Goal: Transaction & Acquisition: Purchase product/service

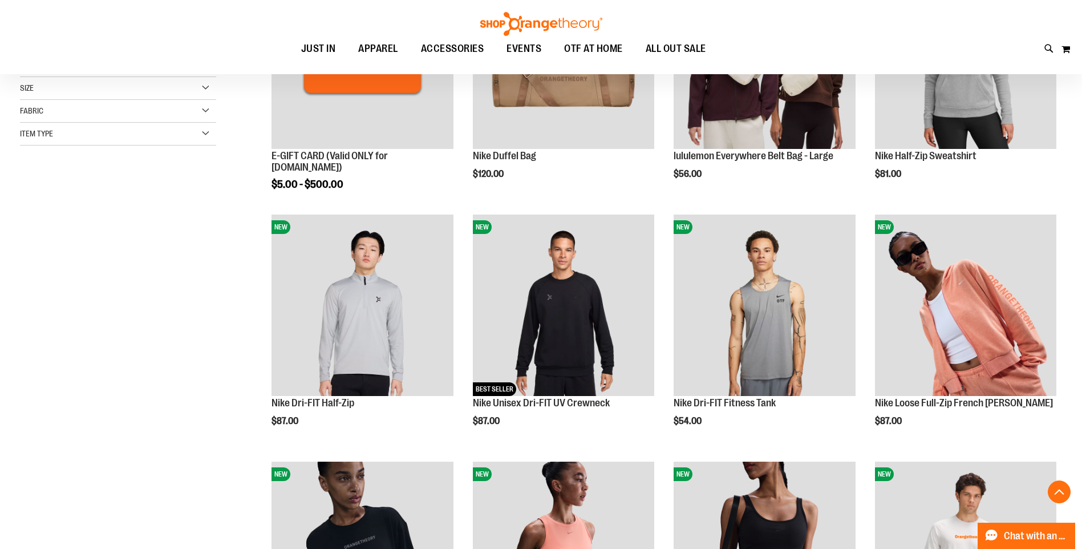
scroll to position [342, 0]
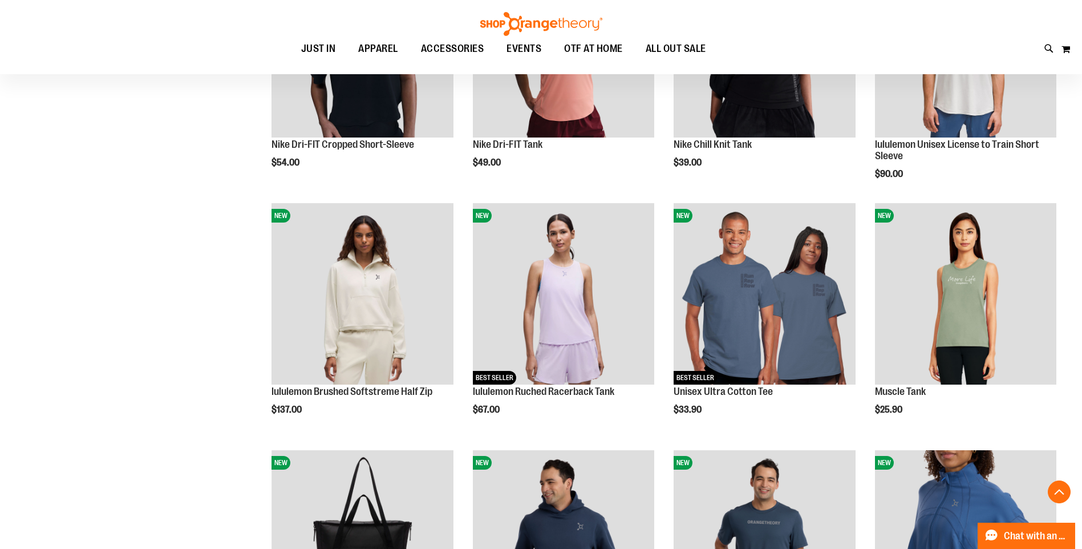
scroll to position [798, 0]
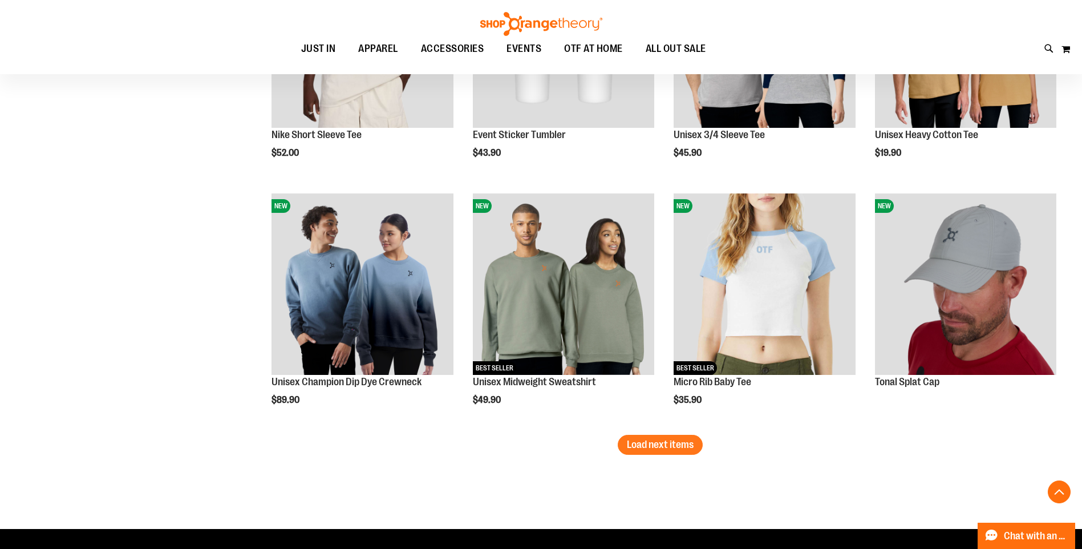
scroll to position [2053, 0]
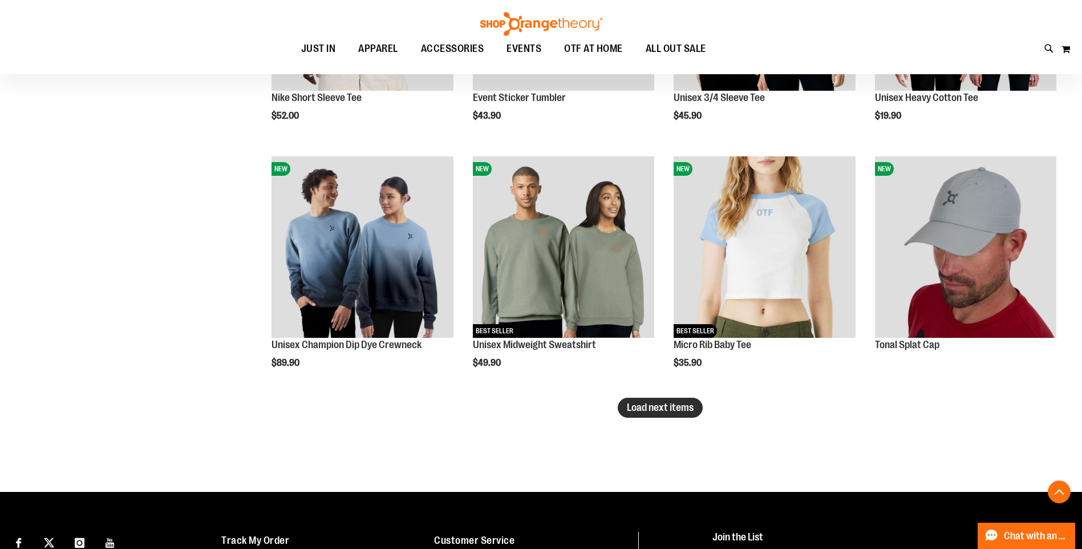
type input "**********"
click at [663, 412] on span "Load next items" at bounding box center [660, 407] width 67 height 11
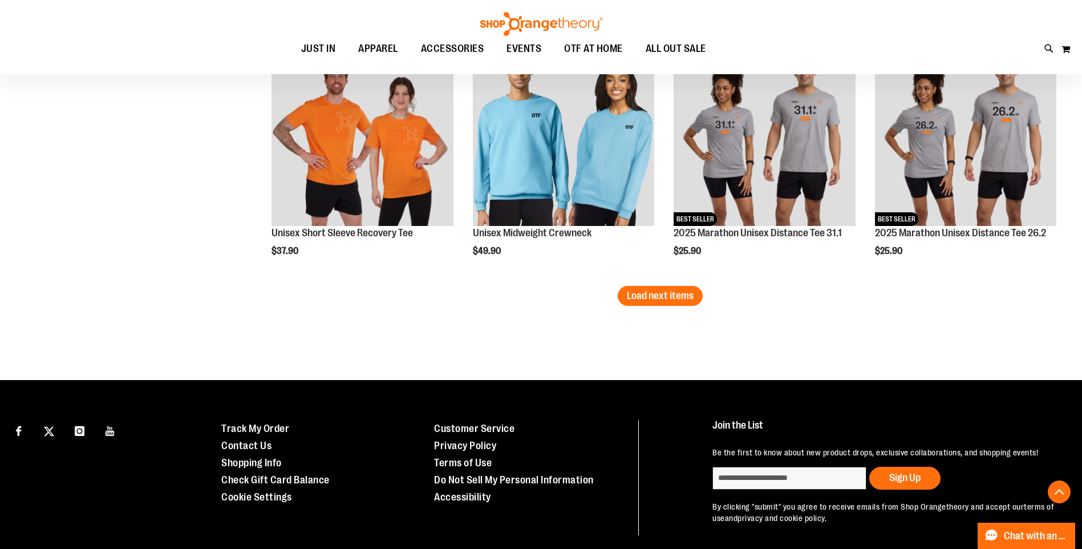
scroll to position [2909, 0]
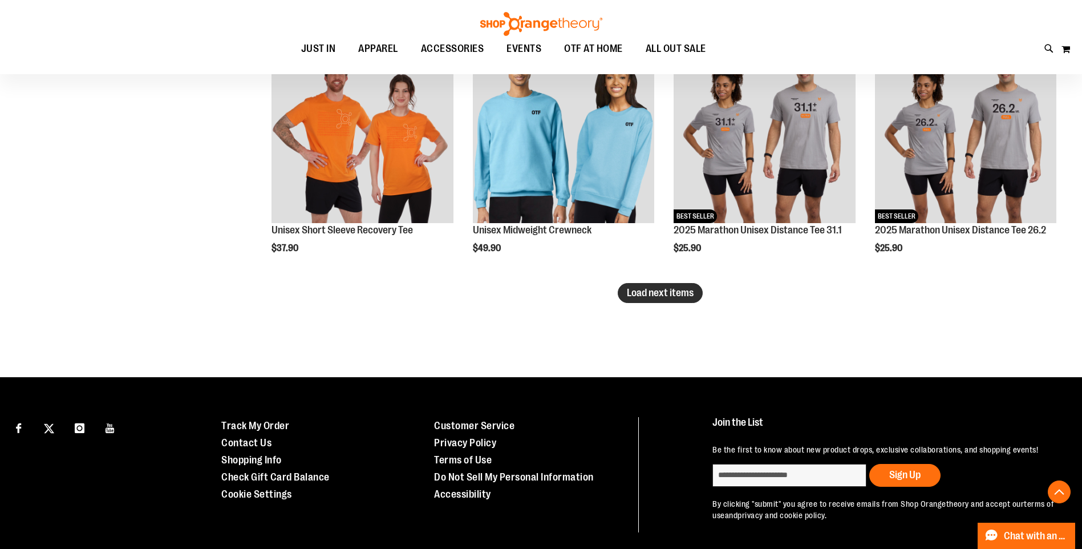
click at [683, 289] on span "Load next items" at bounding box center [660, 292] width 67 height 11
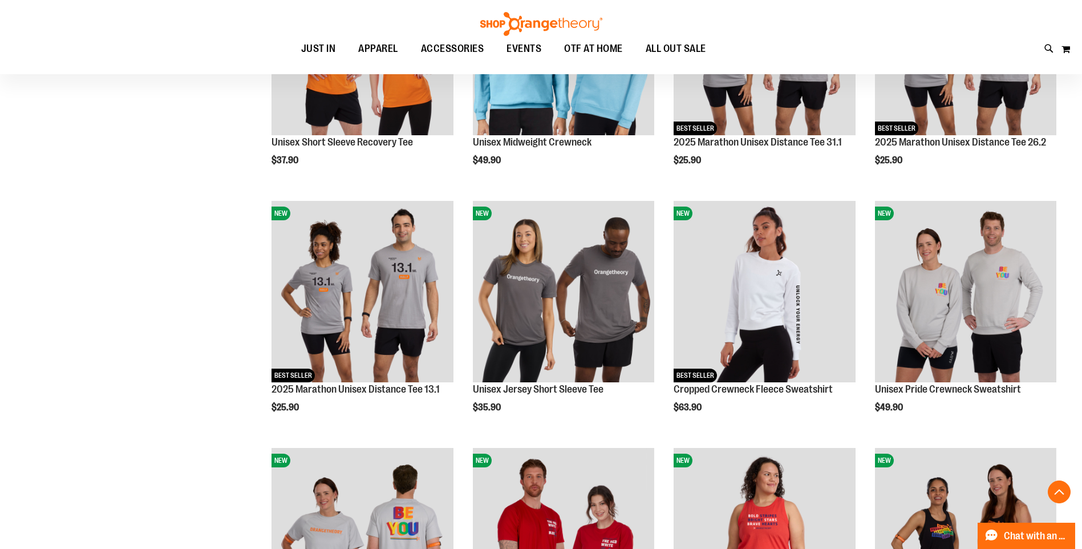
scroll to position [2852, 0]
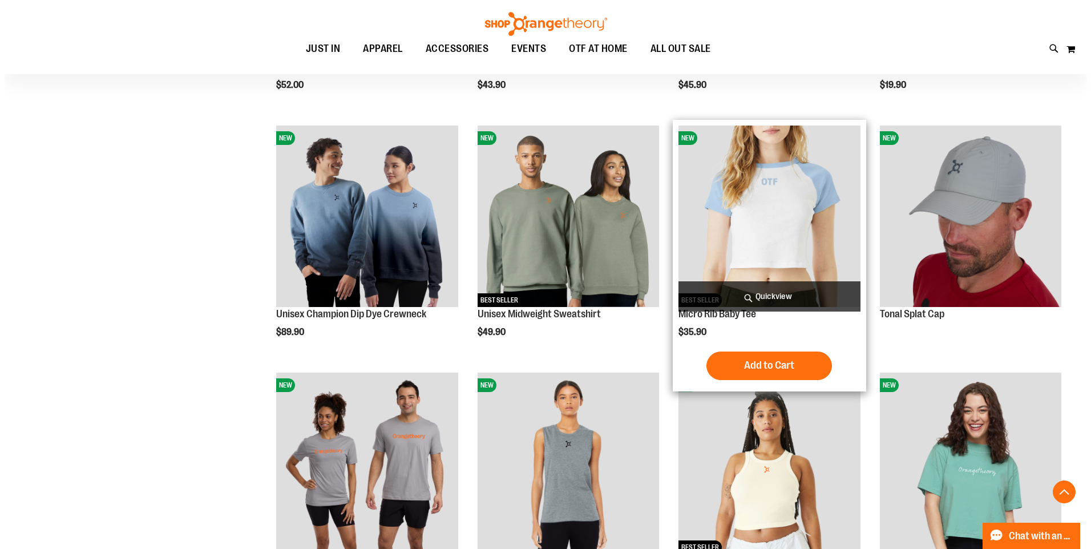
scroll to position [2053, 0]
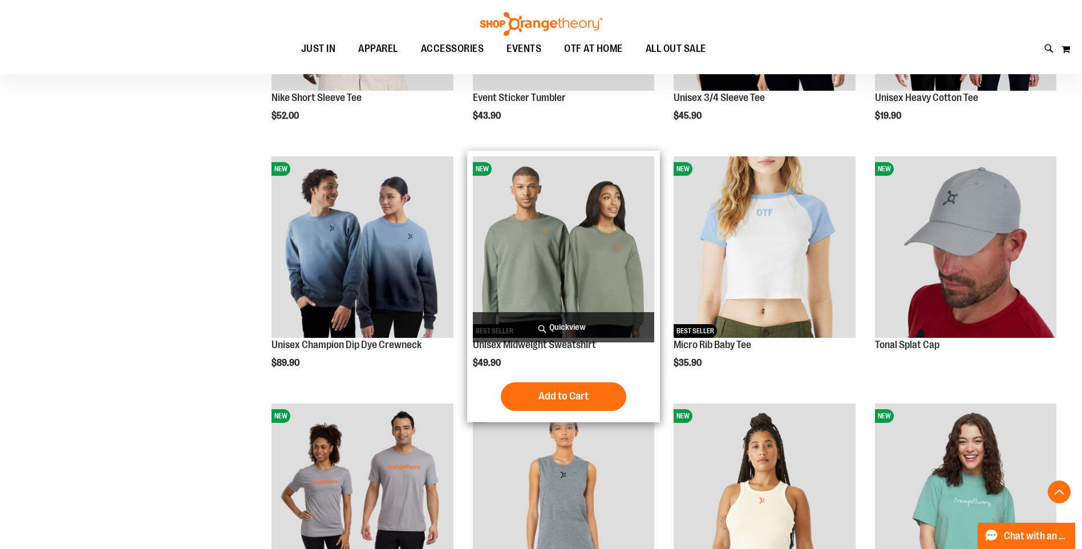
click at [578, 313] on span "Quickview" at bounding box center [563, 327] width 181 height 30
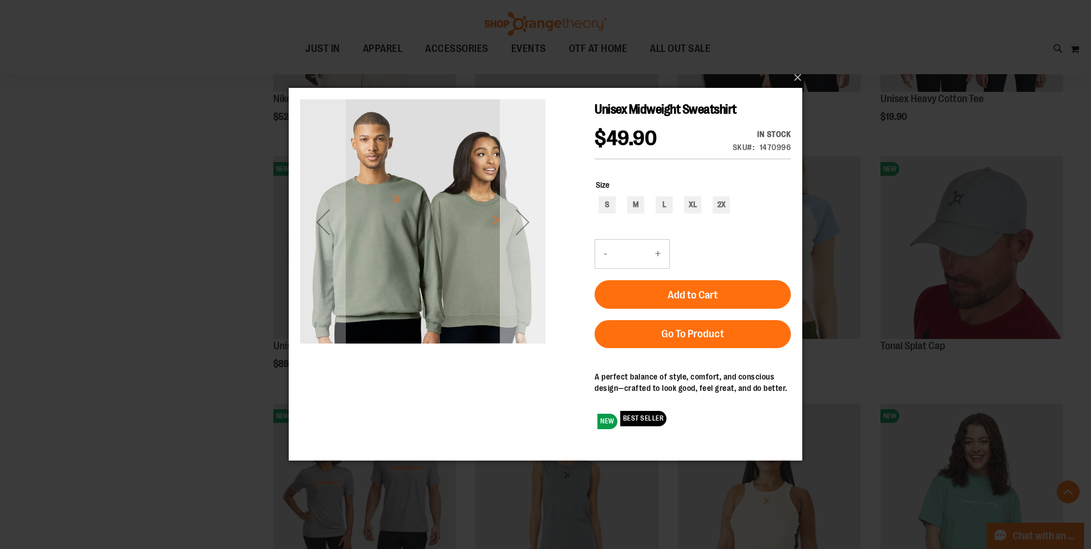
click at [529, 226] on div "Next" at bounding box center [523, 222] width 46 height 46
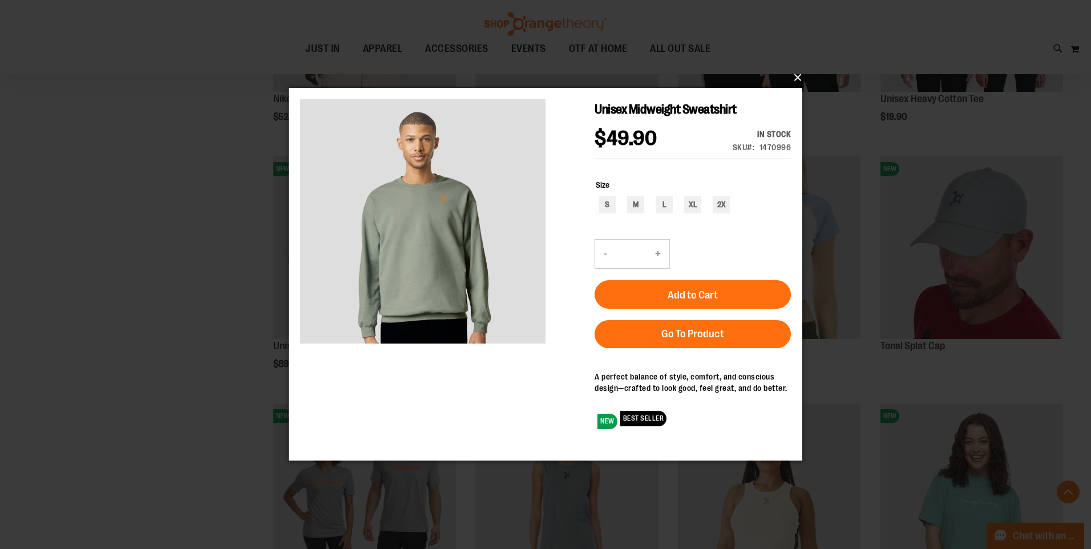
click at [799, 77] on button "×" at bounding box center [548, 77] width 513 height 25
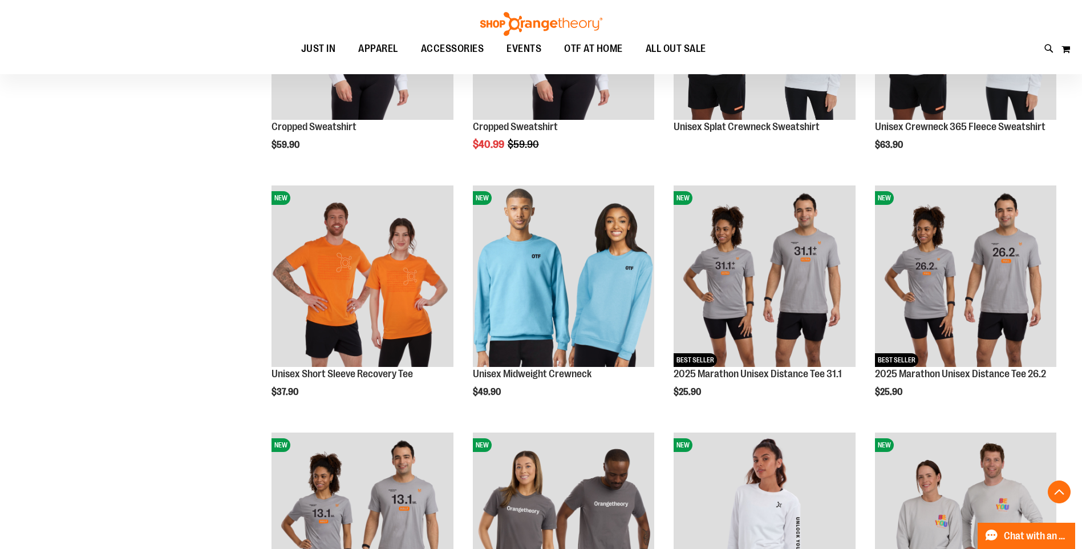
scroll to position [2795, 0]
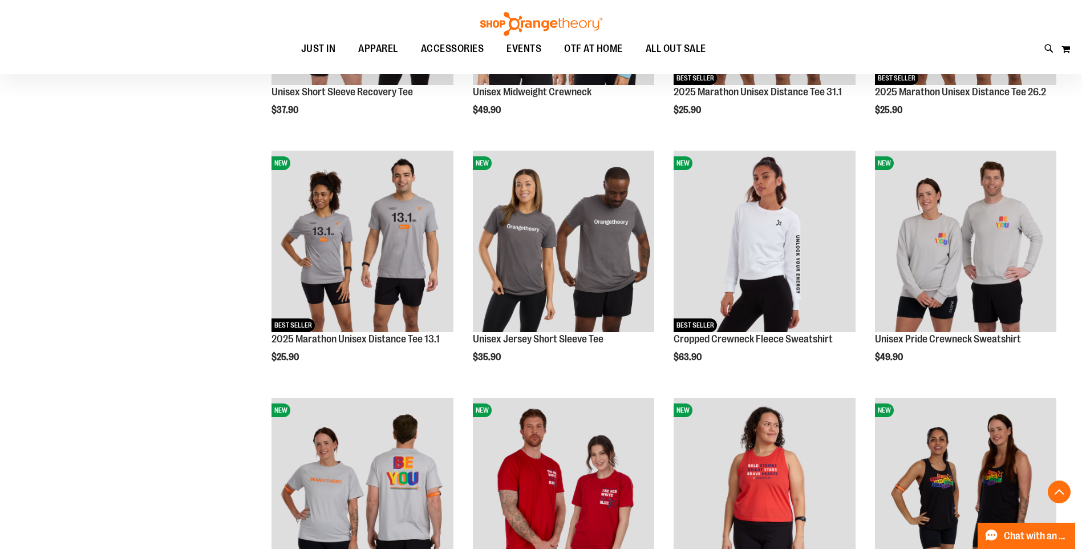
scroll to position [2998, 0]
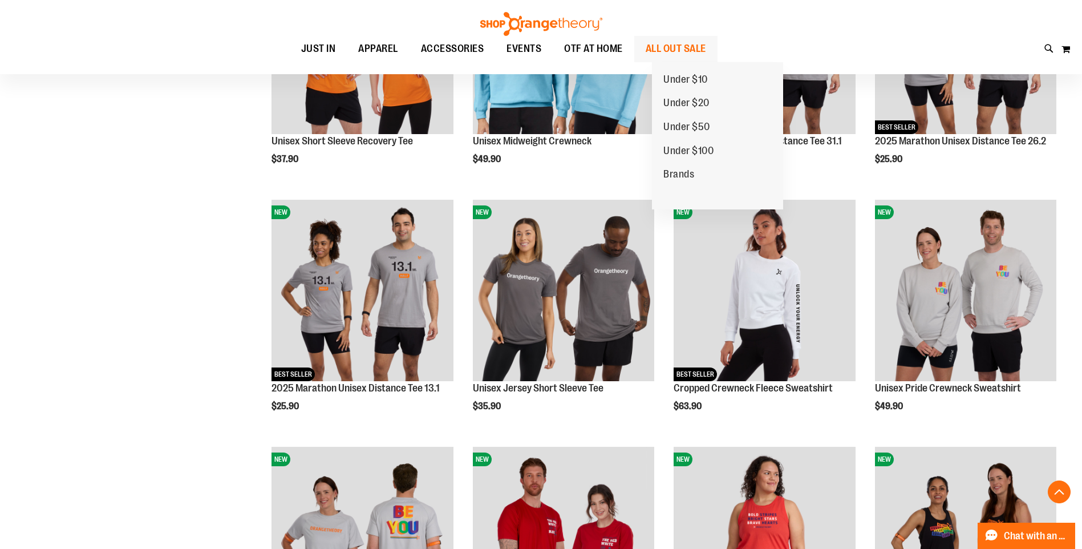
click at [686, 44] on span "ALL OUT SALE" at bounding box center [676, 49] width 60 height 26
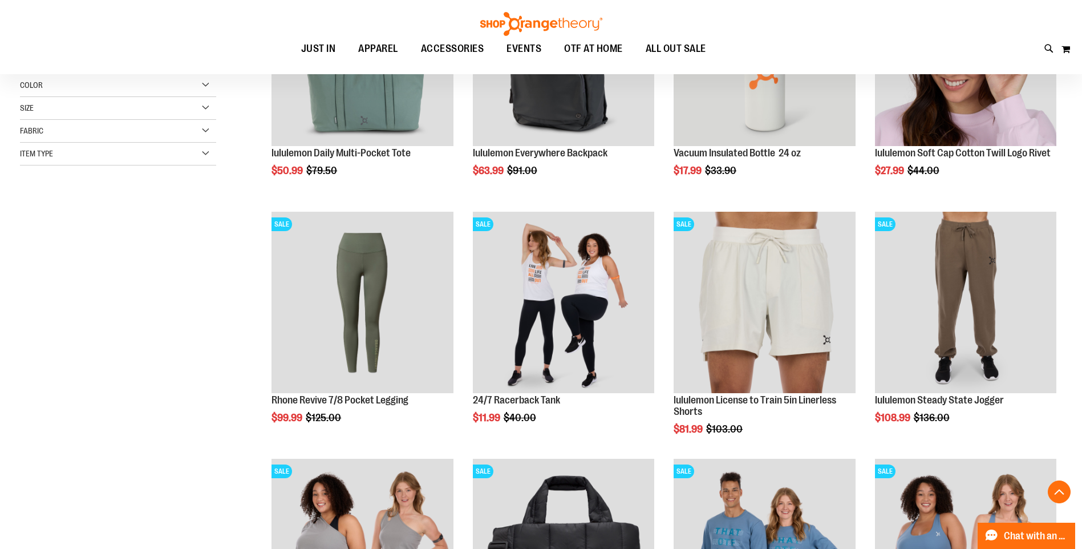
scroll to position [285, 0]
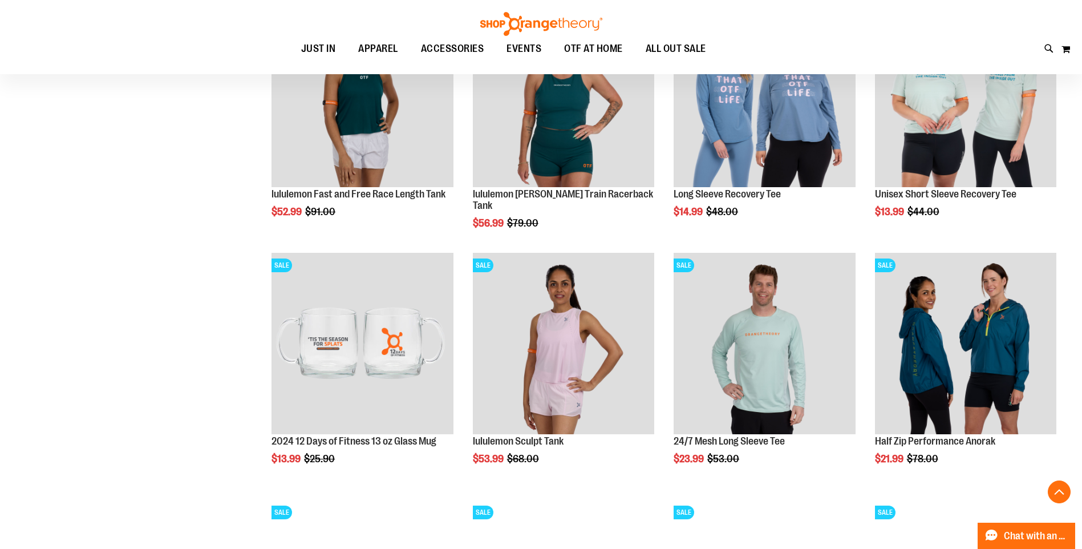
scroll to position [969, 0]
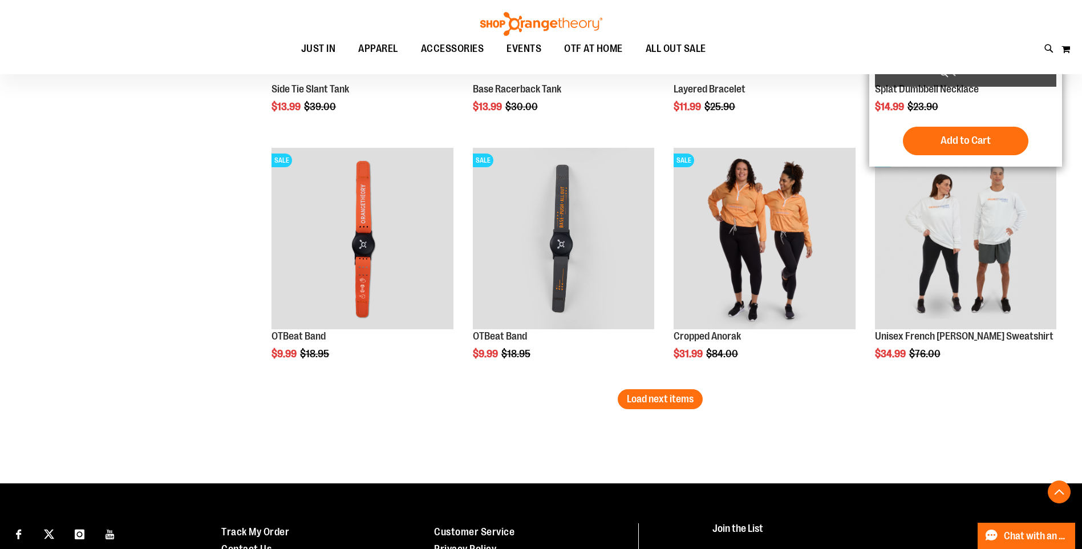
scroll to position [2110, 0]
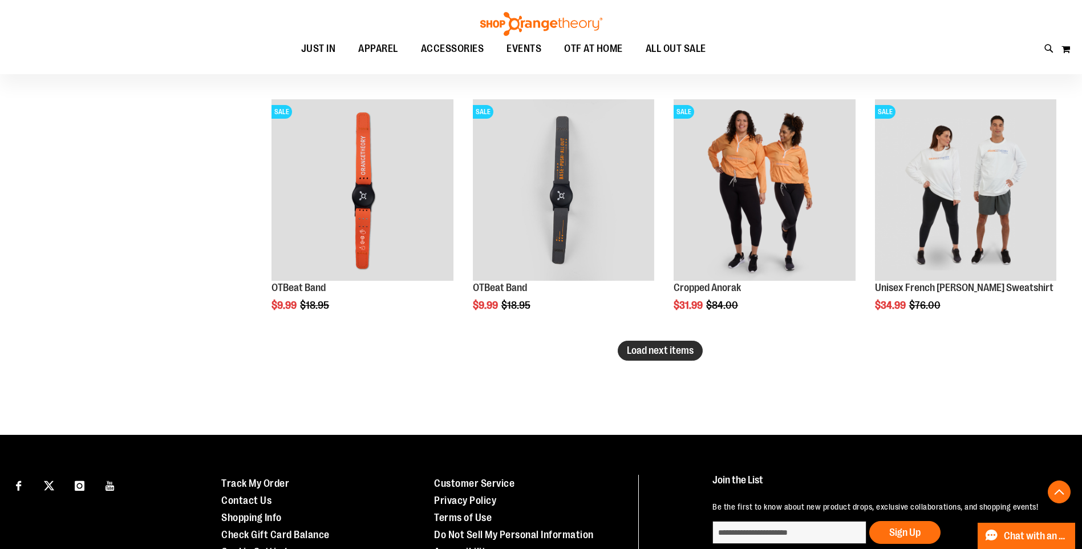
type input "**********"
click at [659, 353] on span "Load next items" at bounding box center [660, 350] width 67 height 11
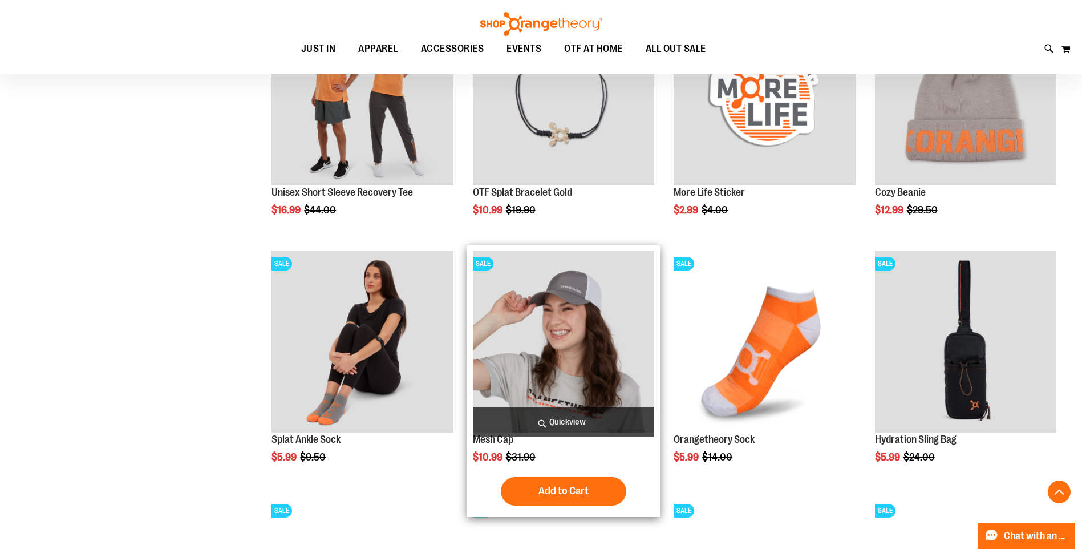
scroll to position [2281, 0]
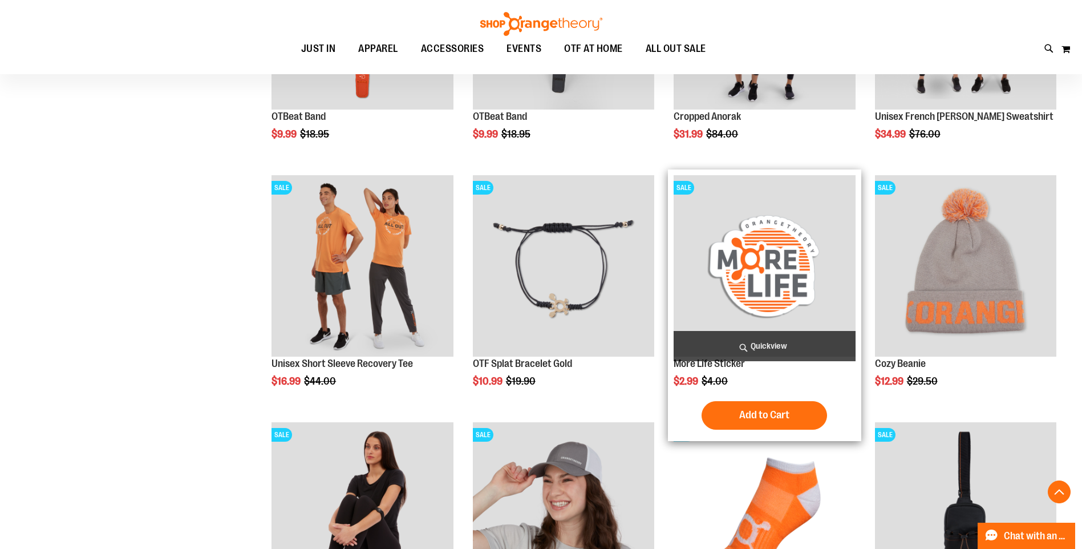
click at [770, 280] on img "product" at bounding box center [764, 265] width 181 height 181
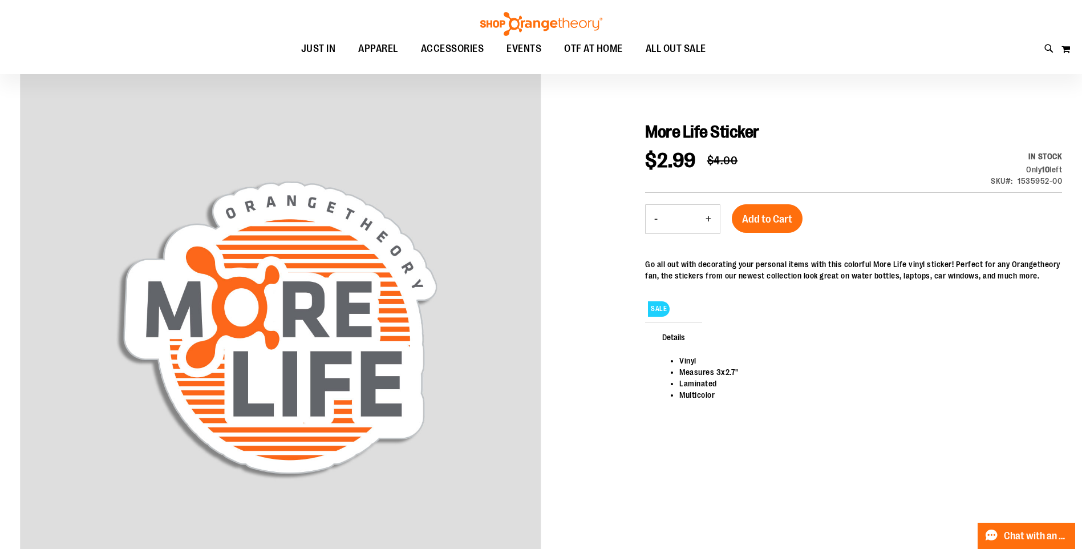
scroll to position [114, 0]
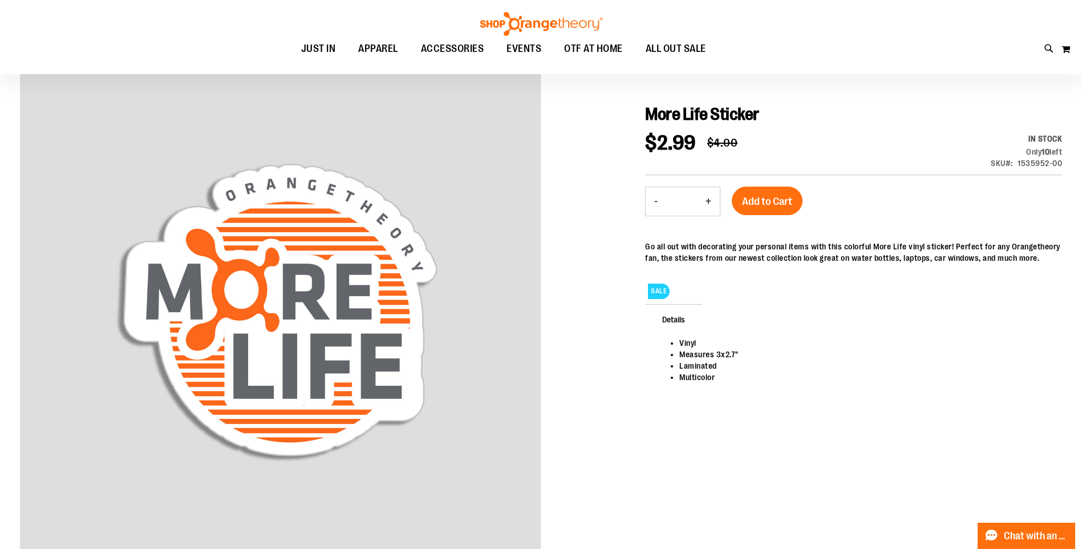
type input "**********"
click at [653, 199] on button "-" at bounding box center [656, 201] width 21 height 29
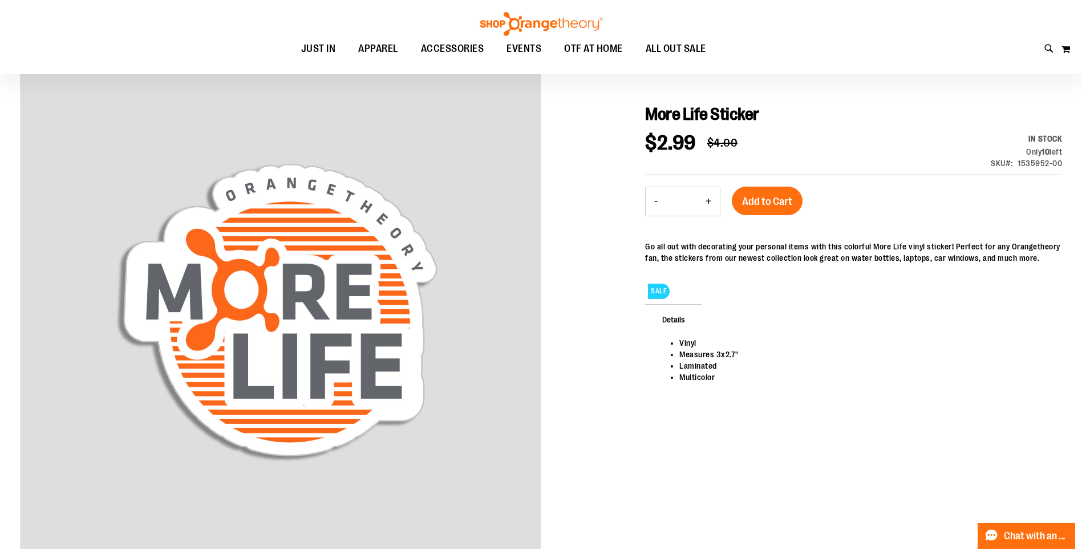
click at [653, 199] on button "-" at bounding box center [656, 201] width 21 height 29
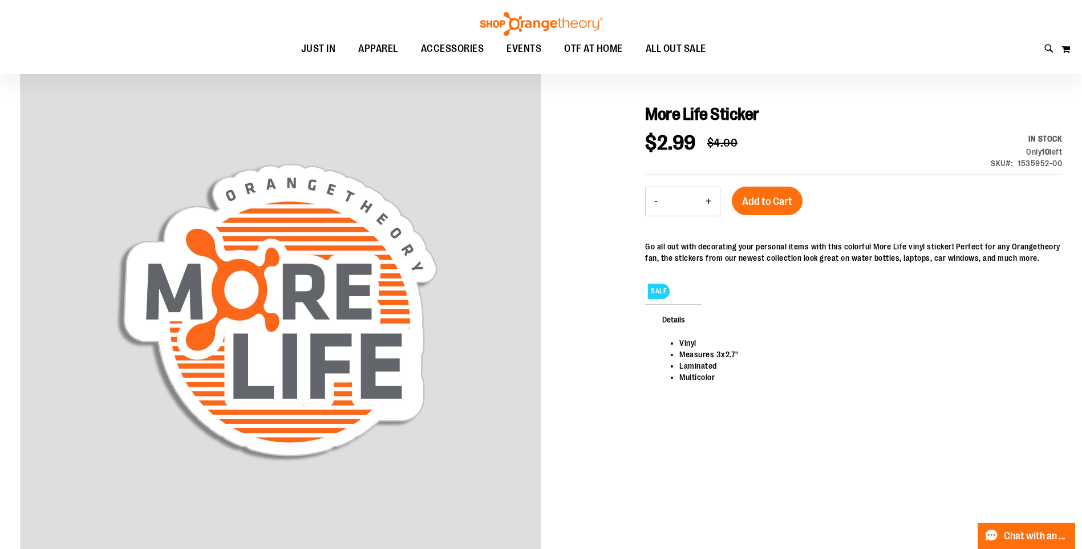
click at [653, 199] on button "-" at bounding box center [656, 201] width 21 height 29
type input "*"
click at [653, 199] on button "-" at bounding box center [656, 201] width 21 height 29
click at [750, 201] on span "Add to Cart" at bounding box center [767, 201] width 50 height 13
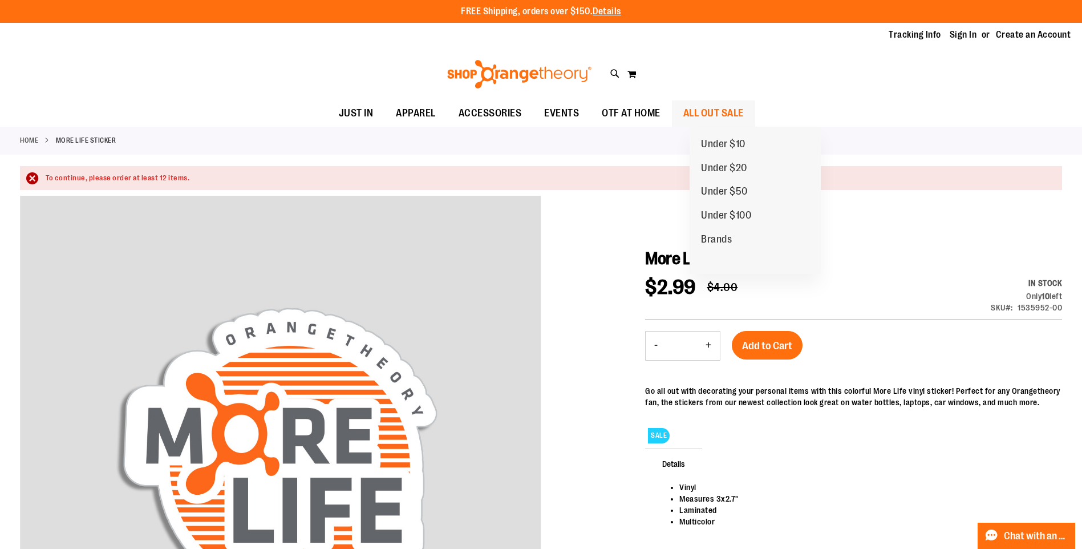
type input "**********"
click at [718, 114] on span "ALL OUT SALE" at bounding box center [713, 113] width 60 height 26
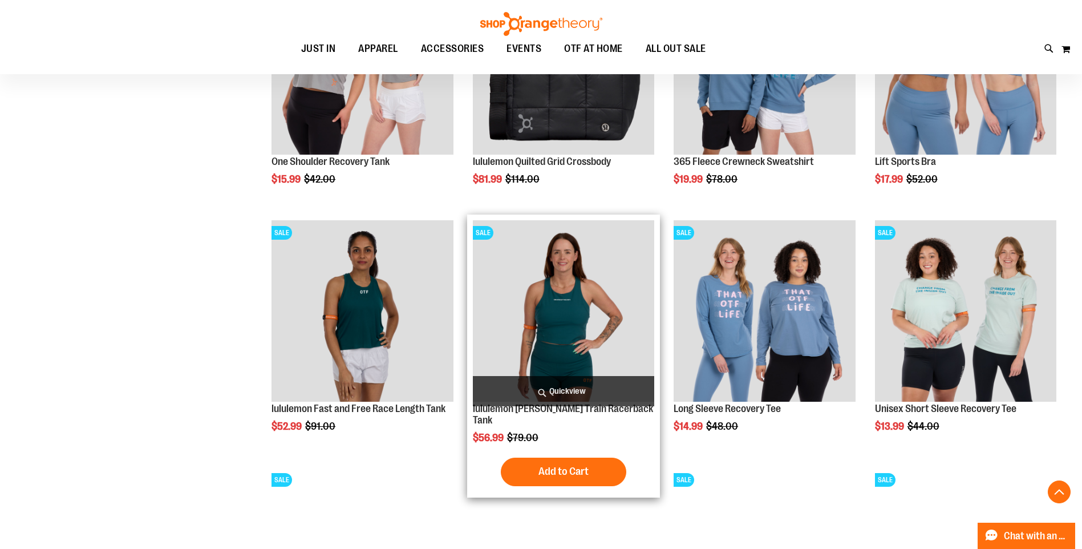
scroll to position [741, 0]
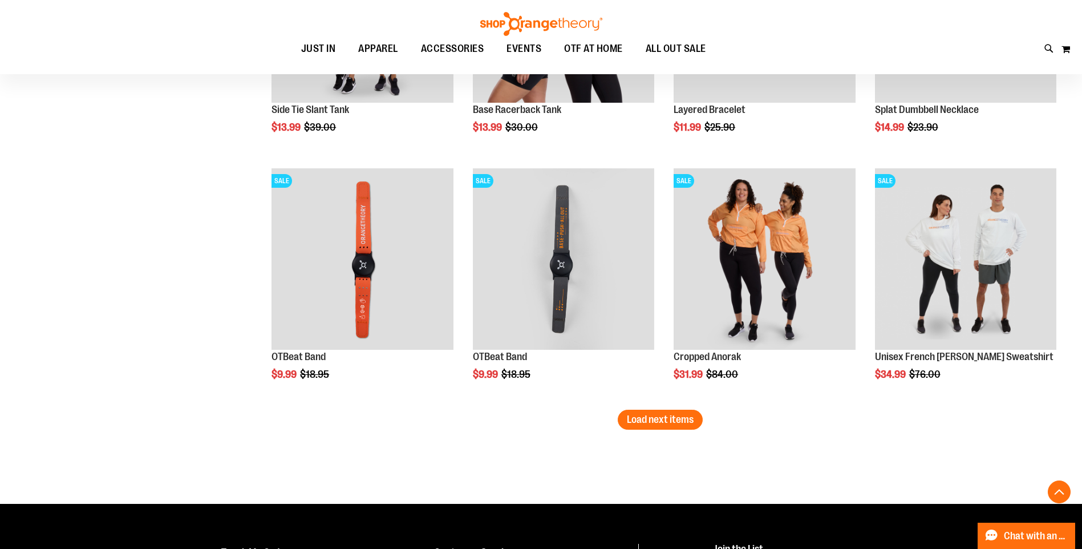
scroll to position [1996, 0]
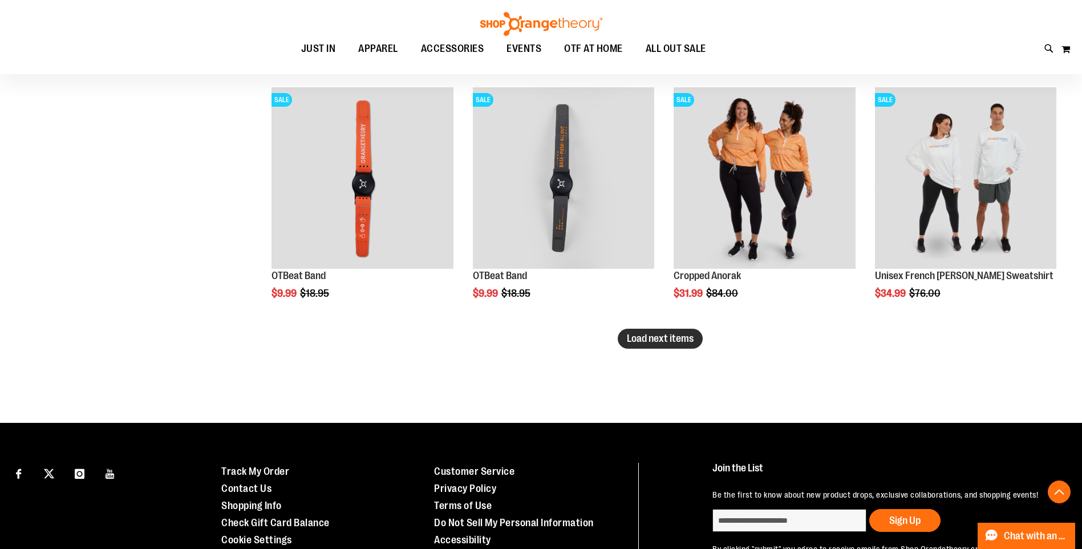
type input "**********"
click at [638, 339] on span "Load next items" at bounding box center [660, 338] width 67 height 11
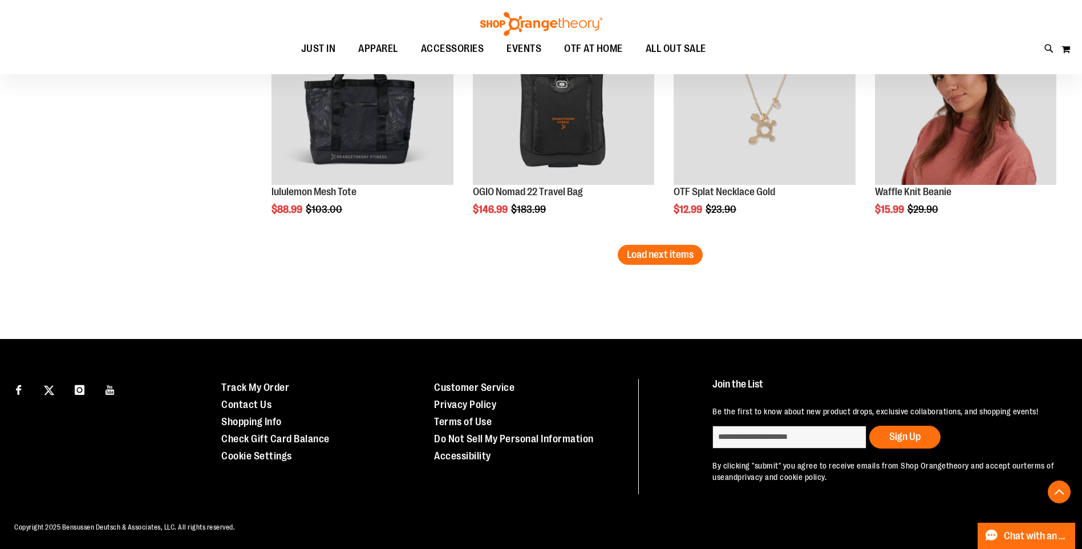
scroll to position [2835, 0]
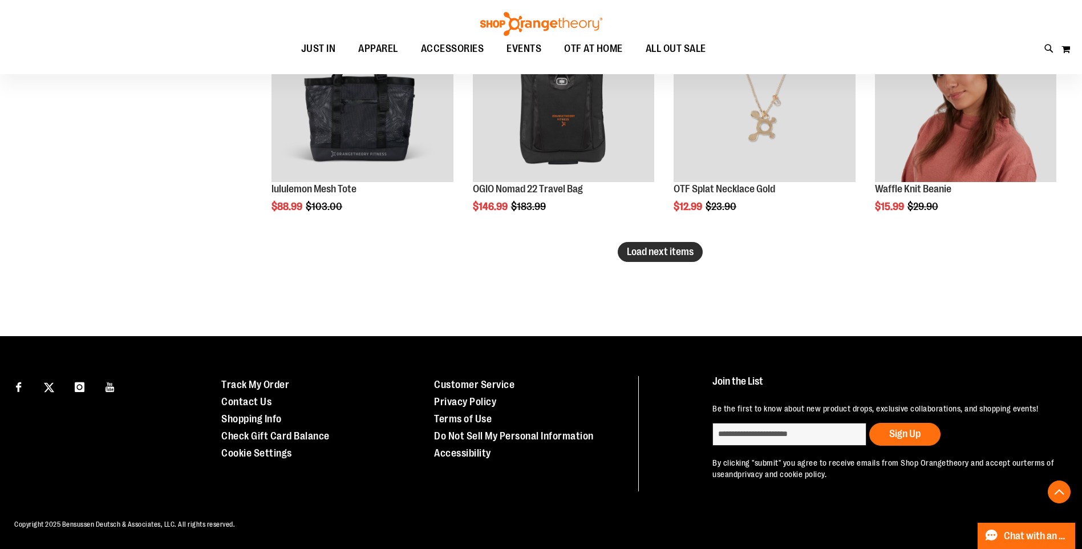
click at [674, 246] on span "Load next items" at bounding box center [660, 251] width 67 height 11
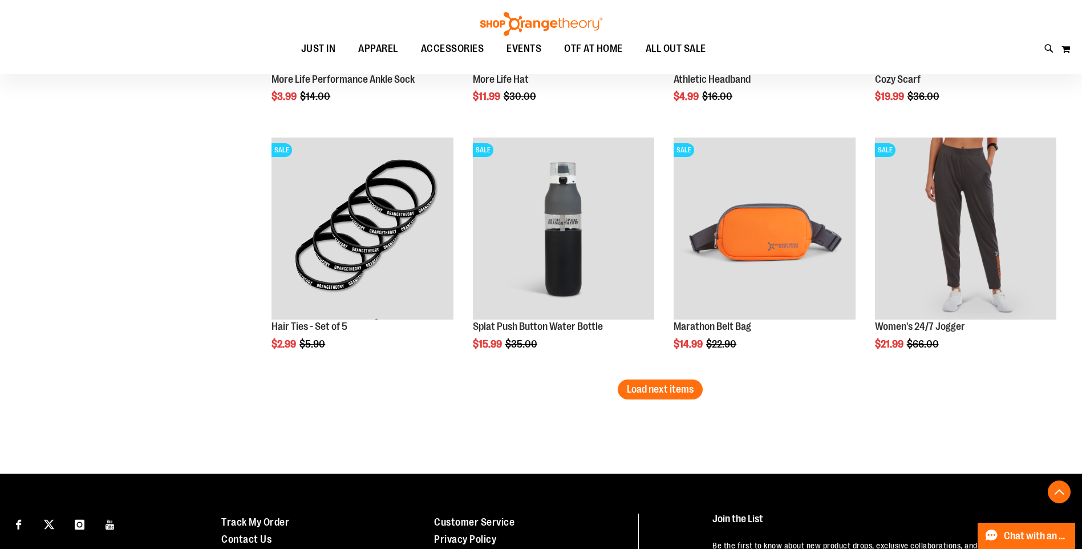
scroll to position [3463, 0]
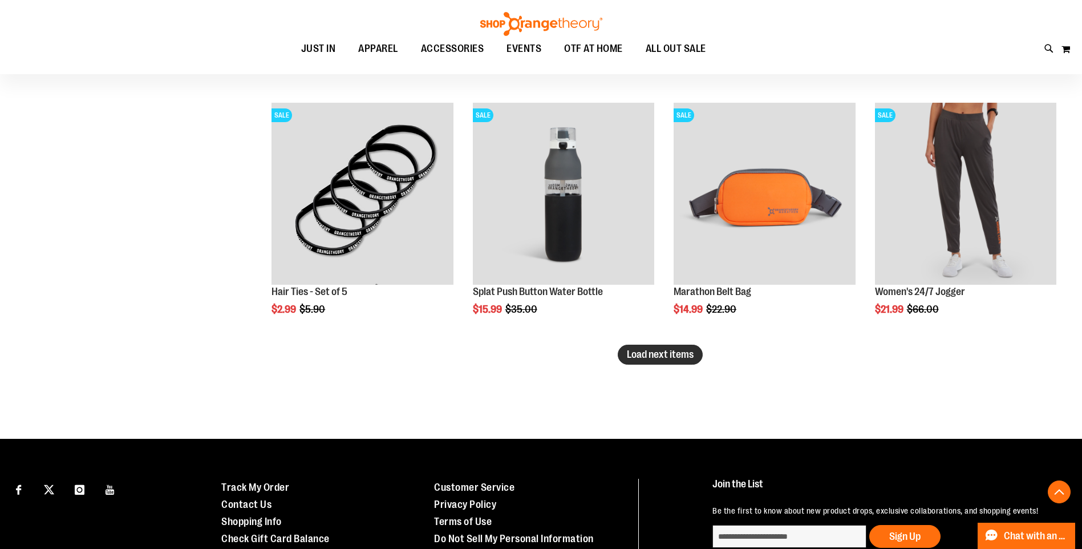
click at [674, 358] on span "Load next items" at bounding box center [660, 354] width 67 height 11
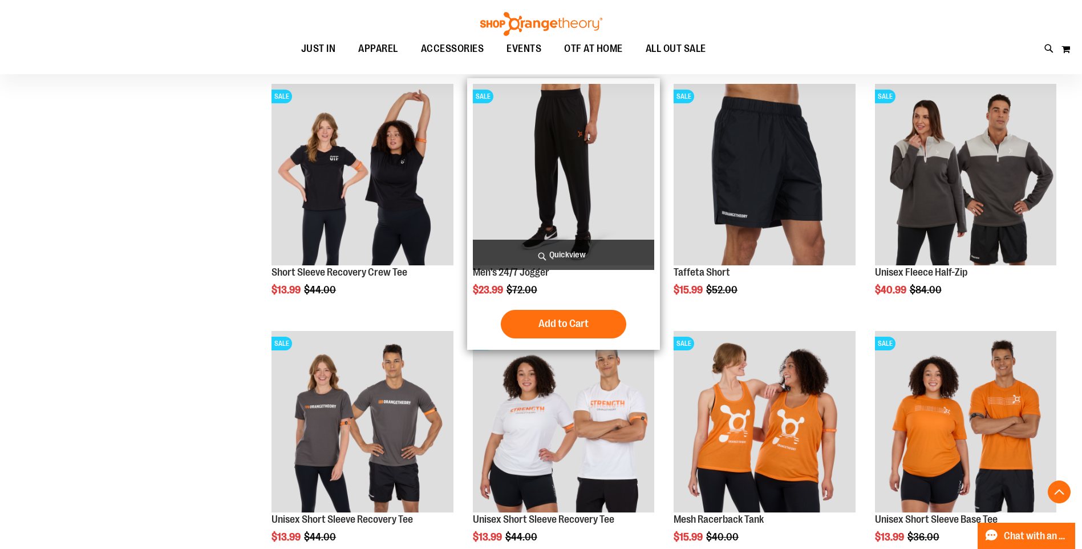
scroll to position [4204, 0]
